Goal: Check status: Check status

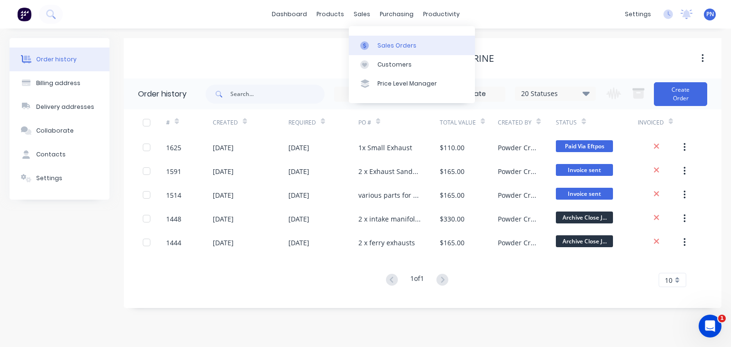
click at [373, 41] on div at bounding box center [367, 45] width 14 height 9
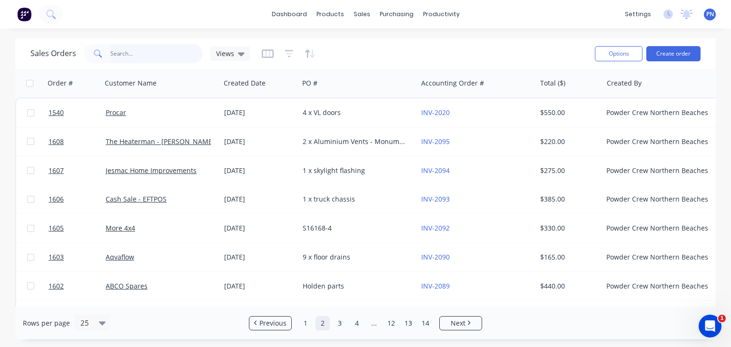
click at [145, 59] on input "text" at bounding box center [156, 53] width 93 height 19
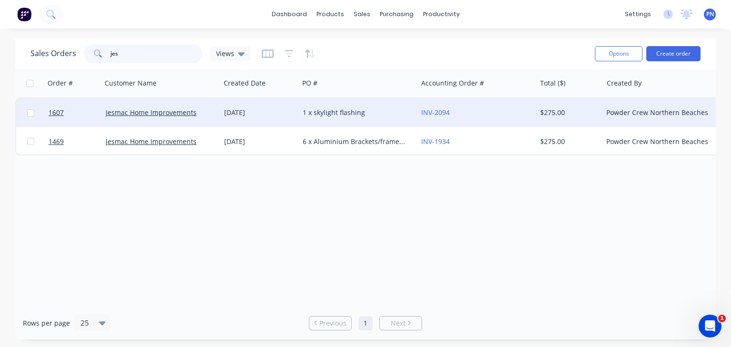
type input "jes"
click at [387, 113] on div "1 x skylight flashing" at bounding box center [356, 113] width 106 height 10
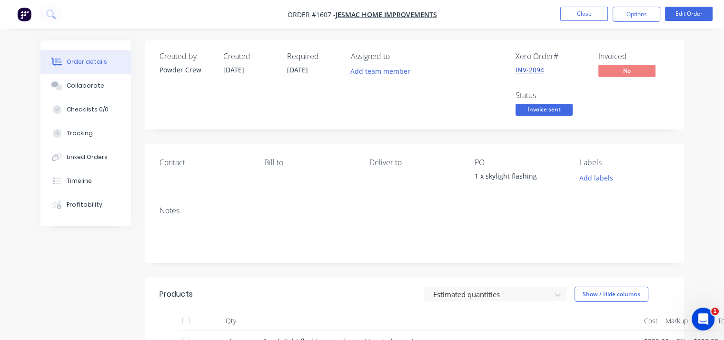
click at [522, 67] on link "INV-2094" at bounding box center [529, 69] width 29 height 9
click at [594, 18] on button "Close" at bounding box center [584, 14] width 48 height 14
